Goal: Task Accomplishment & Management: Use online tool/utility

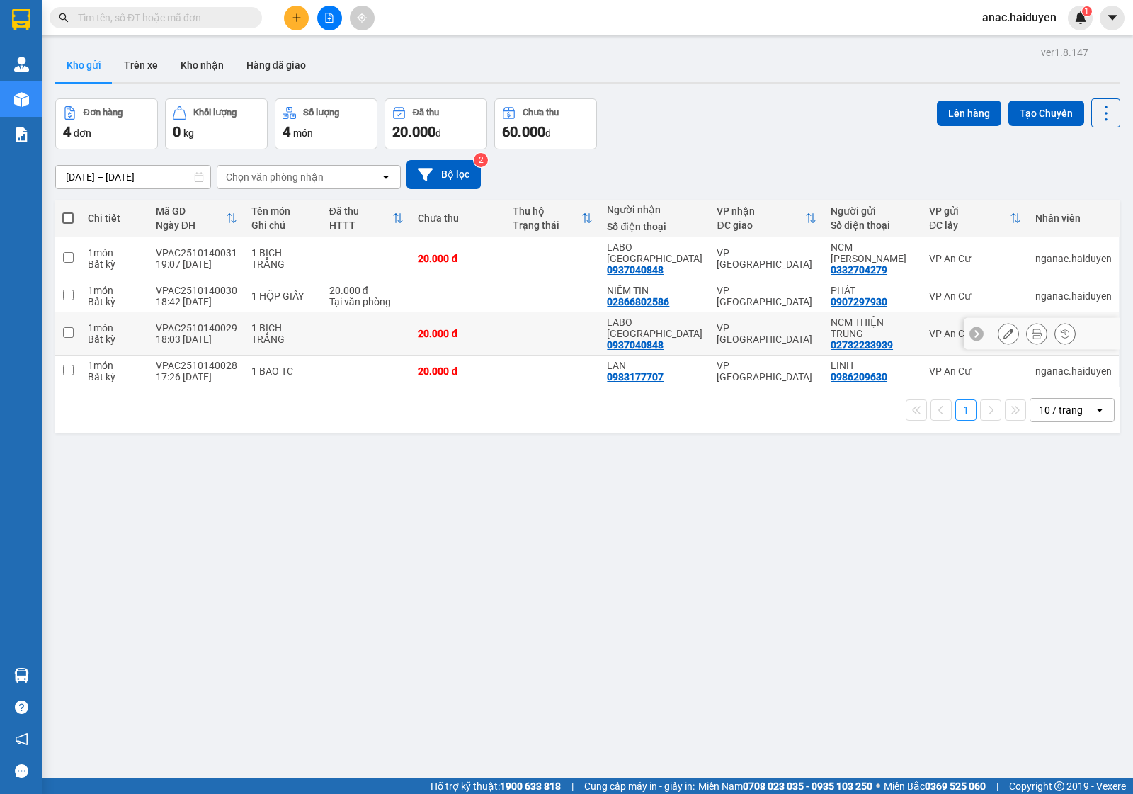
click at [69, 333] on input "checkbox" at bounding box center [68, 332] width 11 height 11
checkbox input "true"
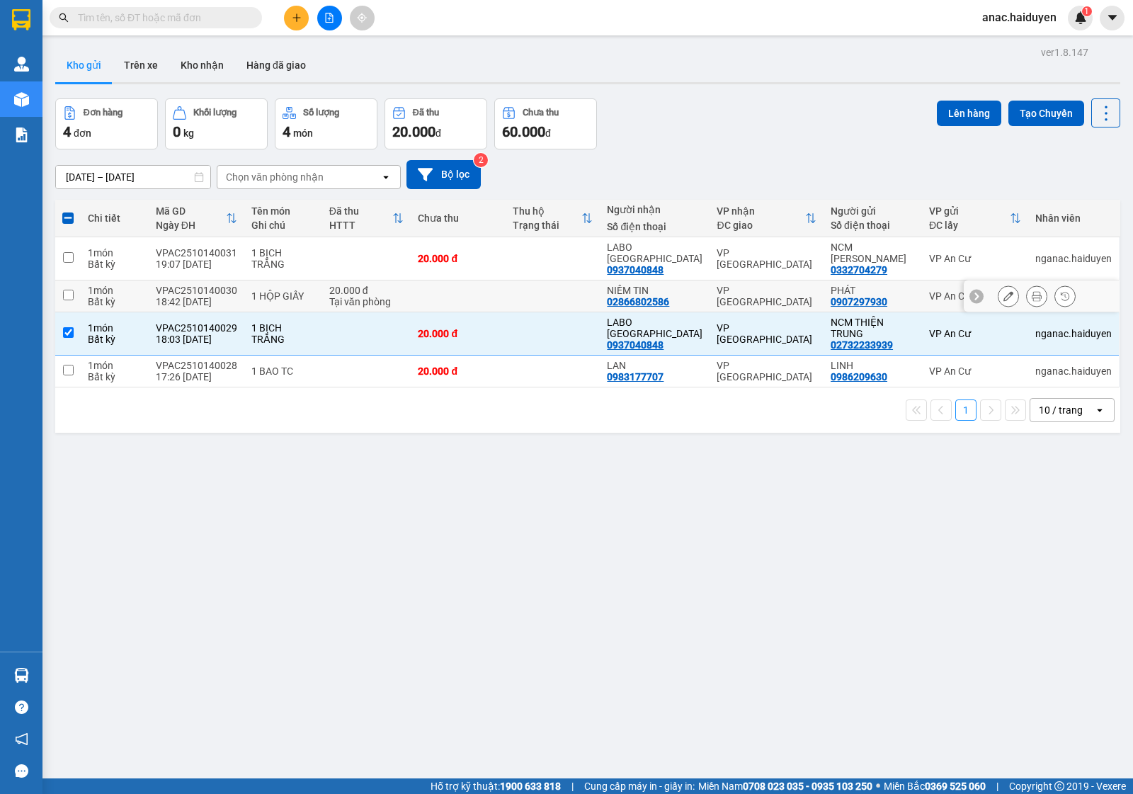
click at [69, 293] on input "checkbox" at bounding box center [68, 295] width 11 height 11
checkbox input "true"
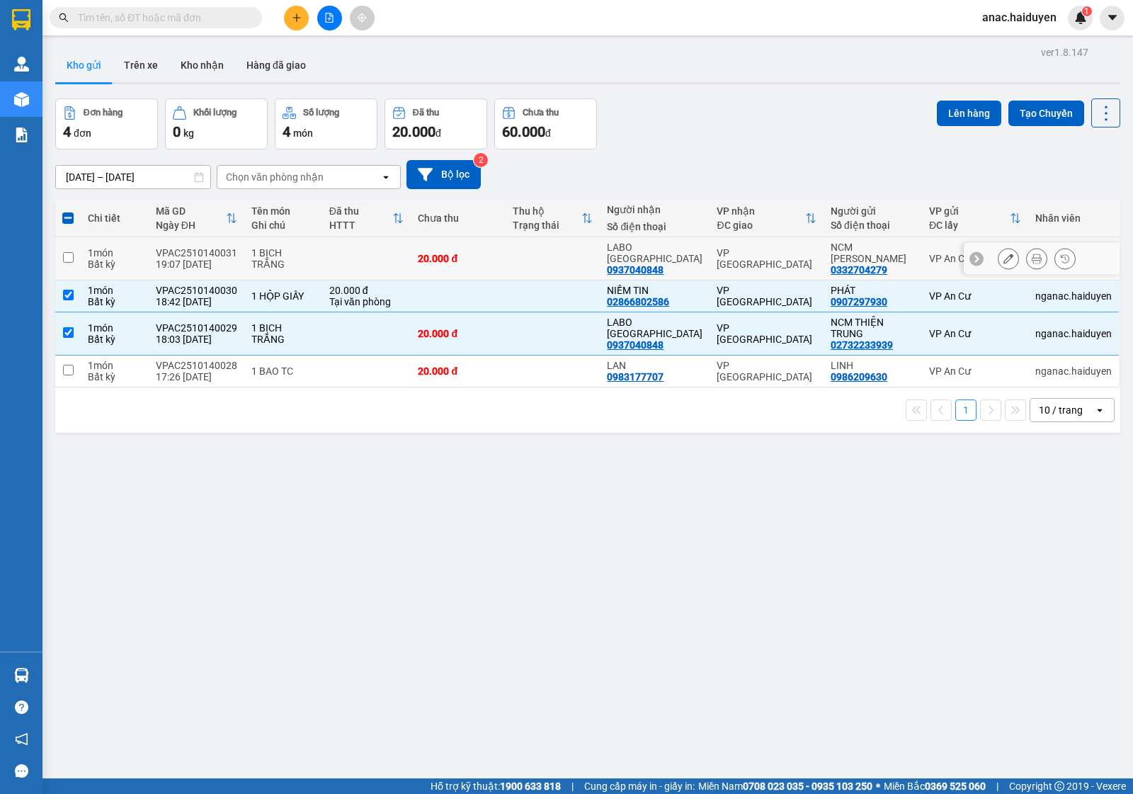
click at [69, 261] on input "checkbox" at bounding box center [68, 257] width 11 height 11
checkbox input "true"
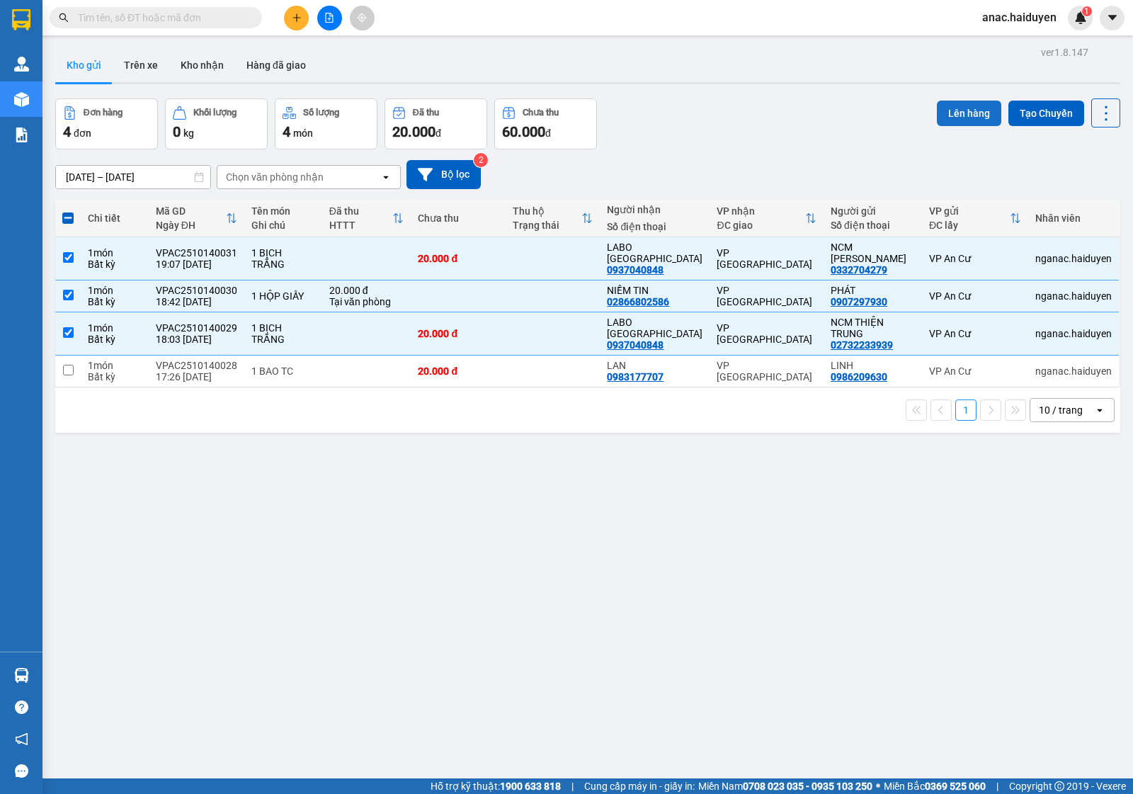
click at [957, 106] on button "Lên hàng" at bounding box center [969, 113] width 64 height 25
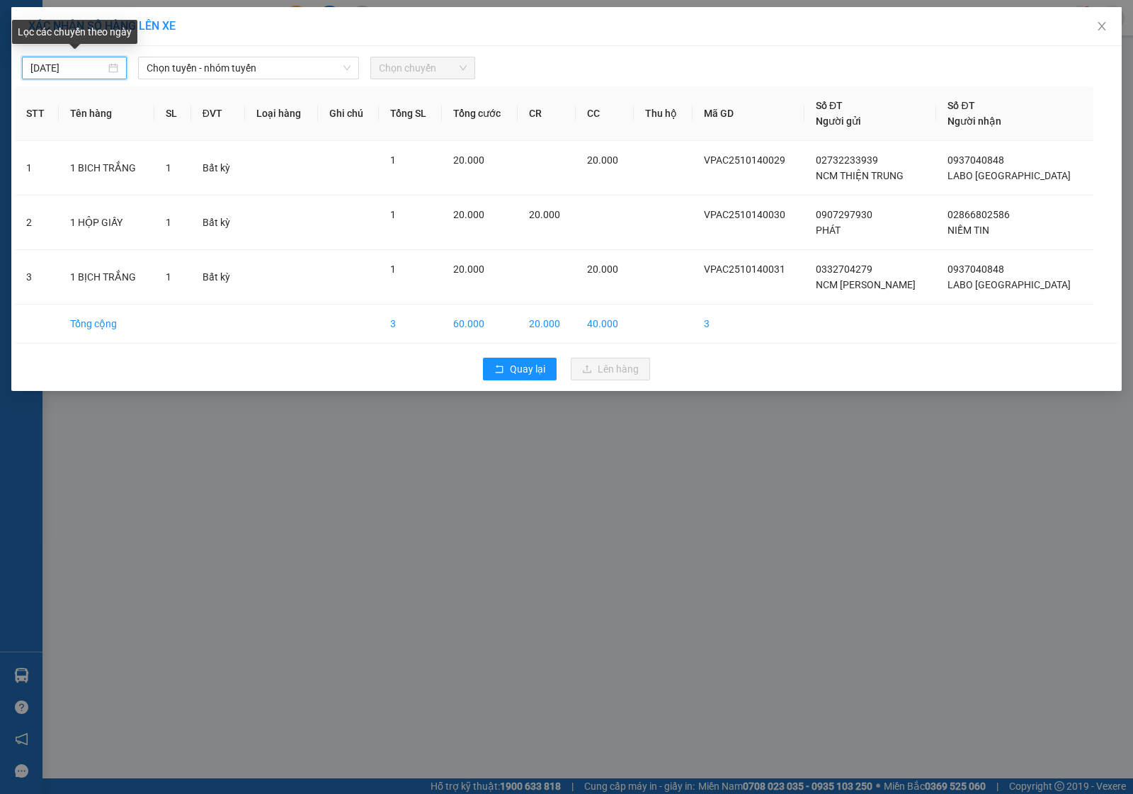
click at [84, 72] on input "[DATE]" at bounding box center [67, 68] width 75 height 16
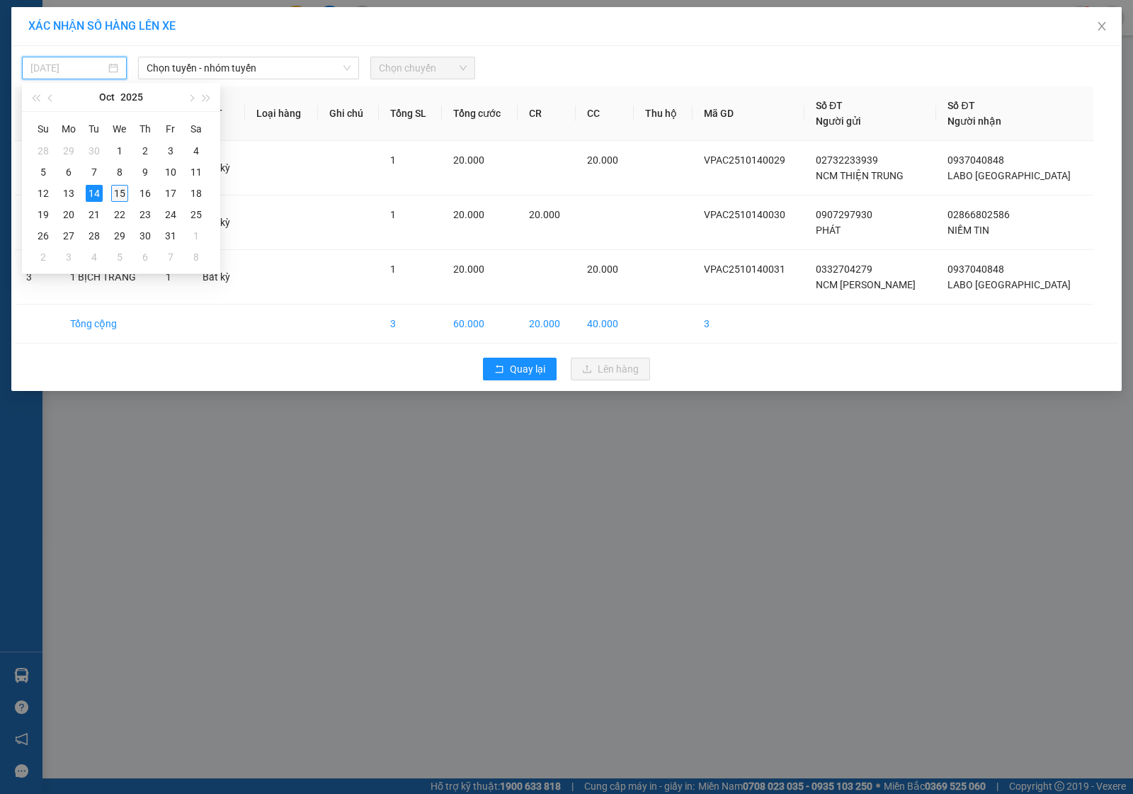
click at [119, 193] on div "15" at bounding box center [119, 193] width 17 height 17
type input "[DATE]"
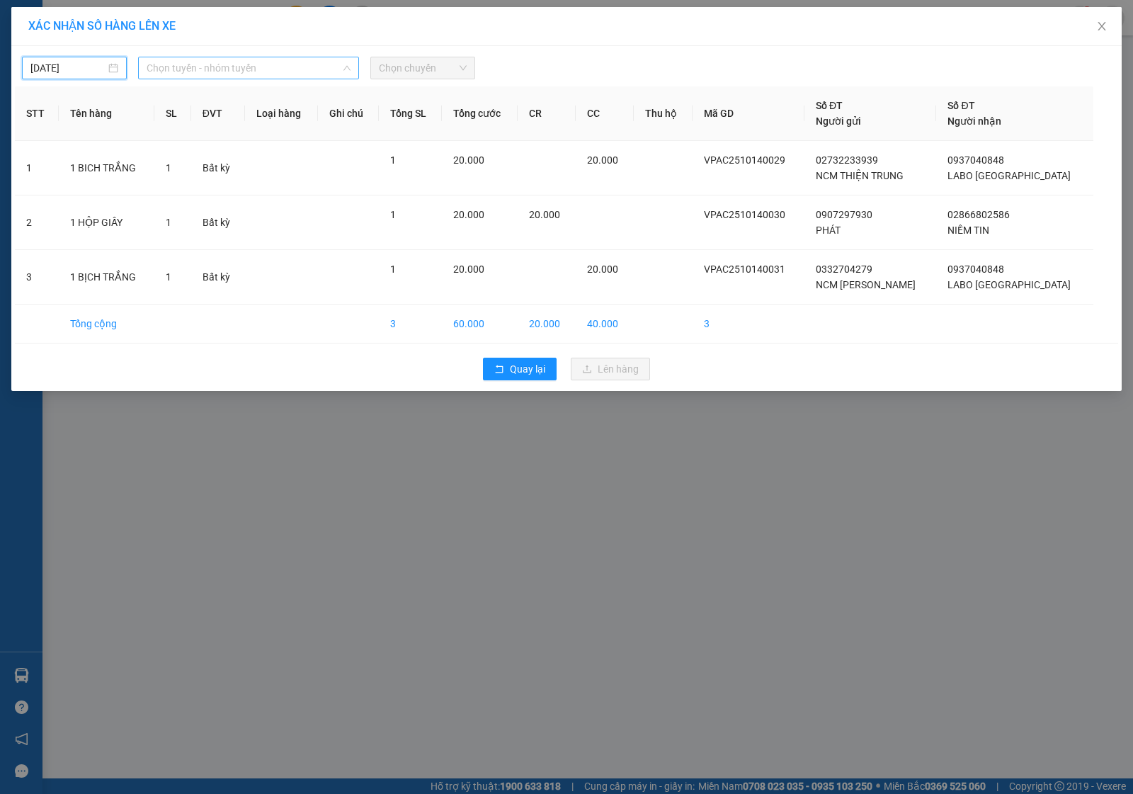
click at [295, 65] on span "Chọn tuyến - nhóm tuyến" at bounding box center [249, 67] width 204 height 21
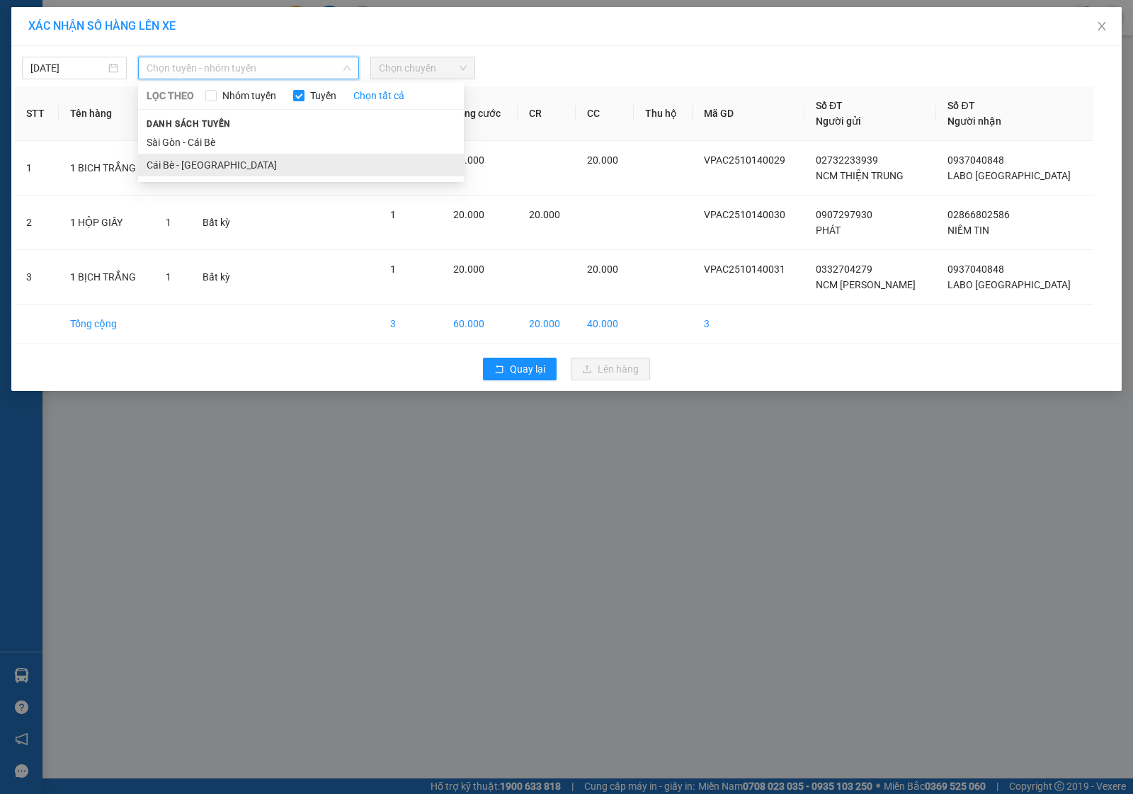
click at [188, 163] on li "Cái Bè - [GEOGRAPHIC_DATA]" at bounding box center [301, 165] width 326 height 23
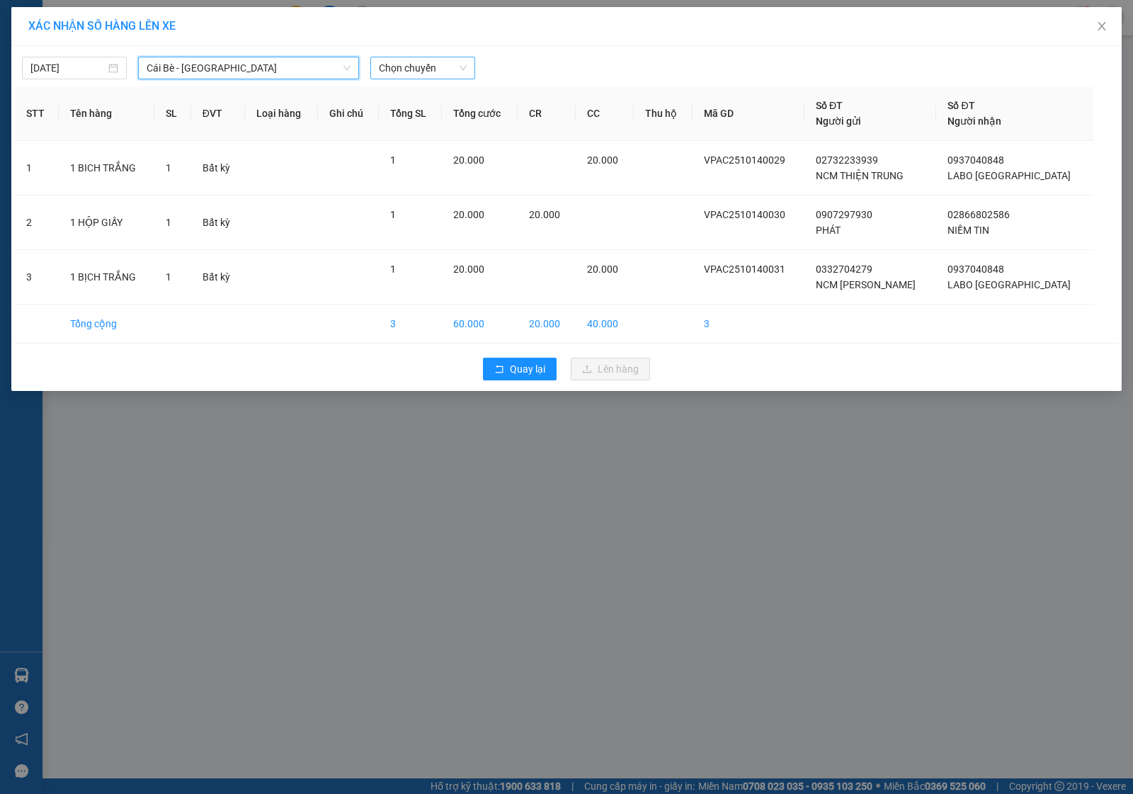
click at [438, 71] on span "Chọn chuyến" at bounding box center [423, 67] width 88 height 21
